Goal: Check status: Check status

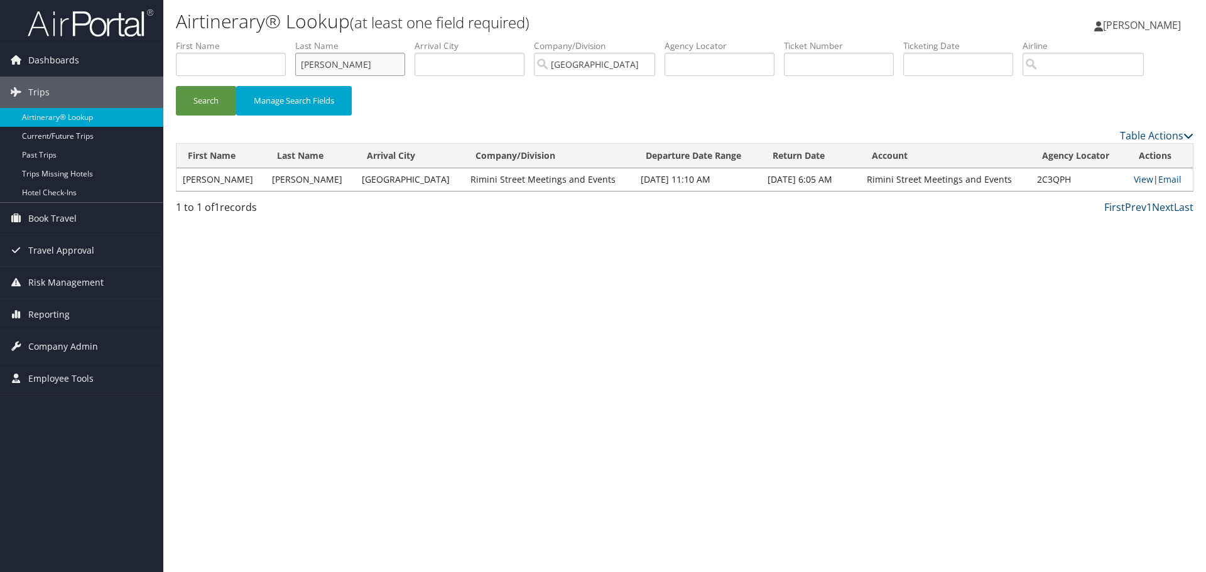
click at [327, 72] on input "[PERSON_NAME]" at bounding box center [350, 64] width 110 height 23
click at [176, 86] on button "Search" at bounding box center [206, 101] width 60 height 30
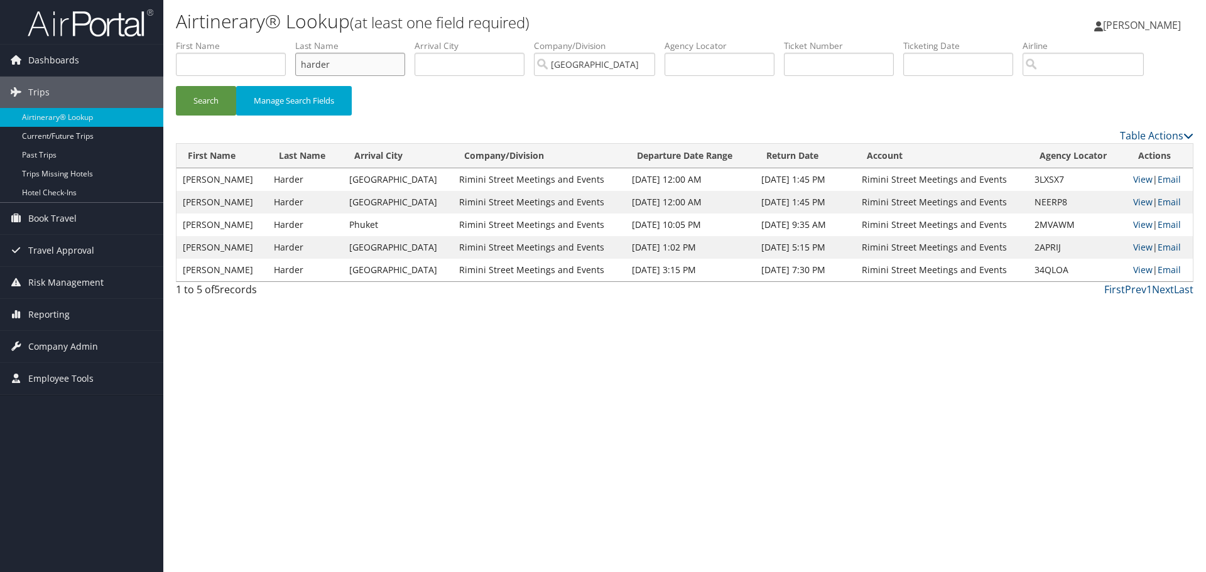
drag, startPoint x: 339, startPoint y: 67, endPoint x: 281, endPoint y: 59, distance: 58.9
click at [281, 40] on ul "First Name Last Name harder Departure City Arrival City Company/Division [GEOGR…" at bounding box center [684, 40] width 1017 height 0
type input "rickletts"
click at [176, 86] on button "Search" at bounding box center [206, 101] width 60 height 30
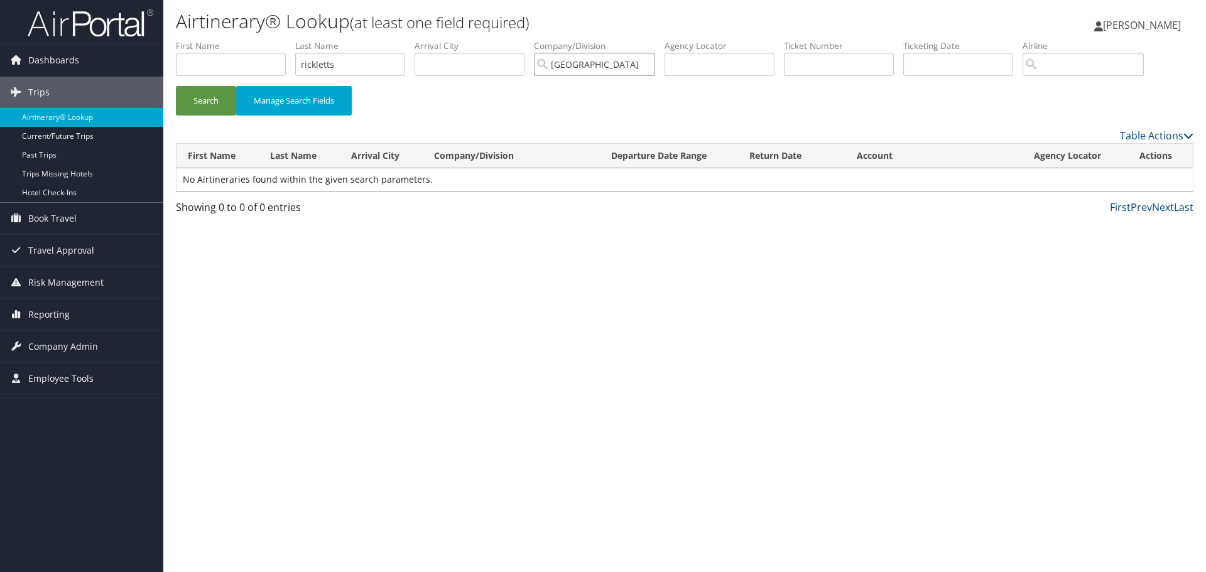
drag, startPoint x: 624, startPoint y: 64, endPoint x: 523, endPoint y: 60, distance: 101.2
click at [523, 40] on ul "First Name Last Name rickletts Departure City Arrival City Company/Division [GE…" at bounding box center [684, 40] width 1017 height 0
click at [219, 103] on button "Search" at bounding box center [206, 101] width 60 height 30
click at [319, 67] on input "rickletts" at bounding box center [350, 64] width 110 height 23
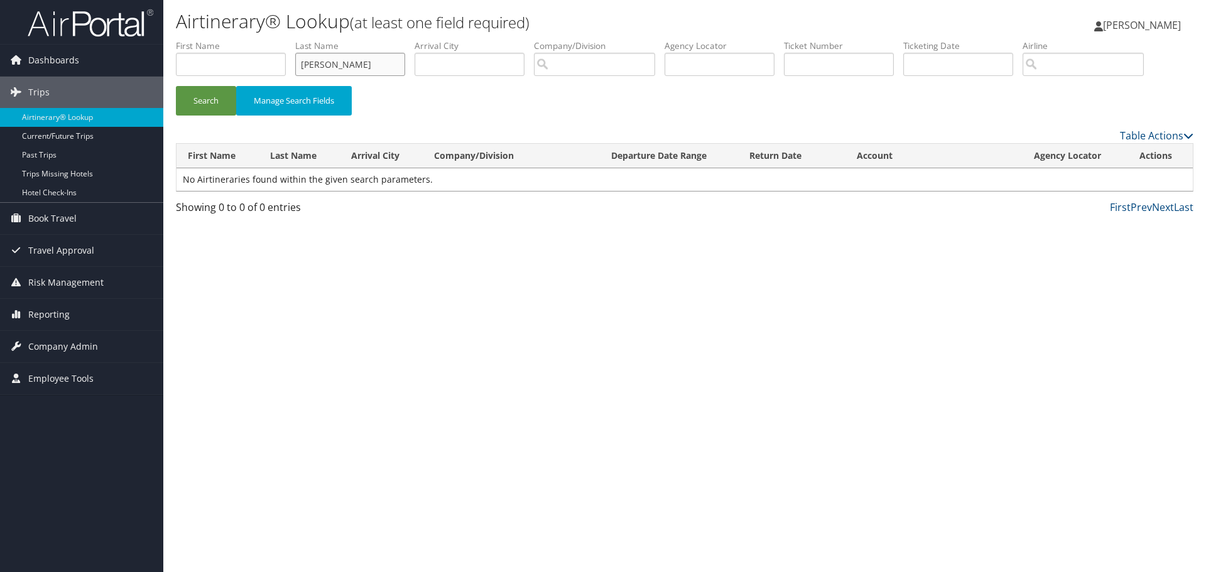
type input "[PERSON_NAME]"
click at [176, 86] on button "Search" at bounding box center [206, 101] width 60 height 30
